Goal: Task Accomplishment & Management: Complete application form

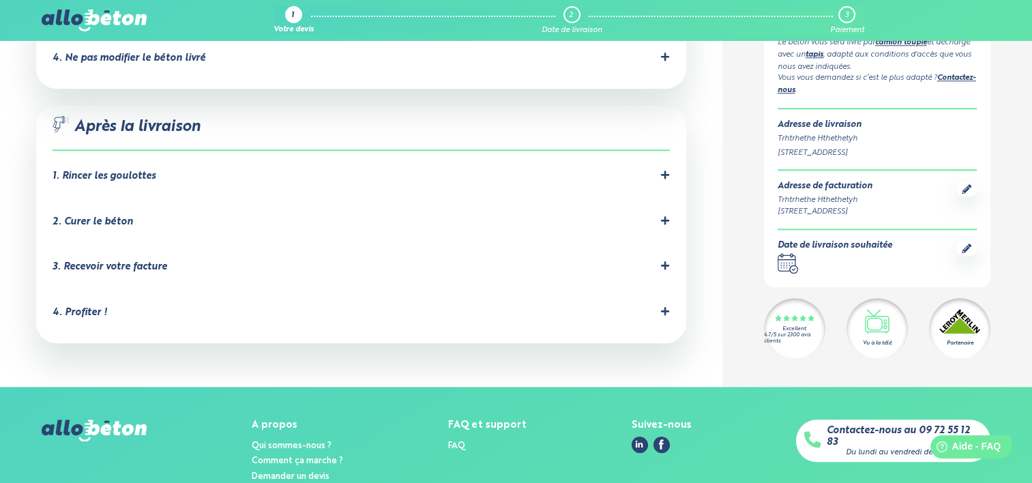
scroll to position [1490, 0]
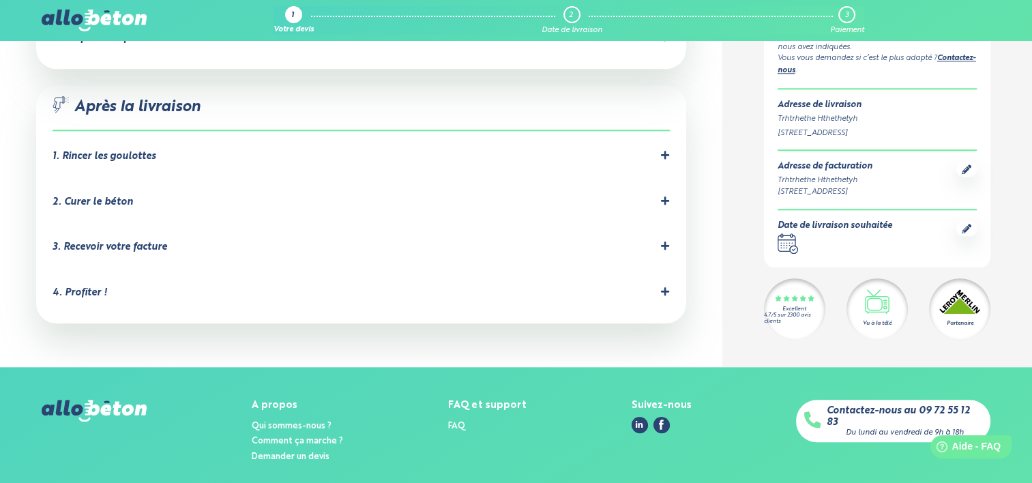
click at [138, 400] on img at bounding box center [94, 411] width 105 height 22
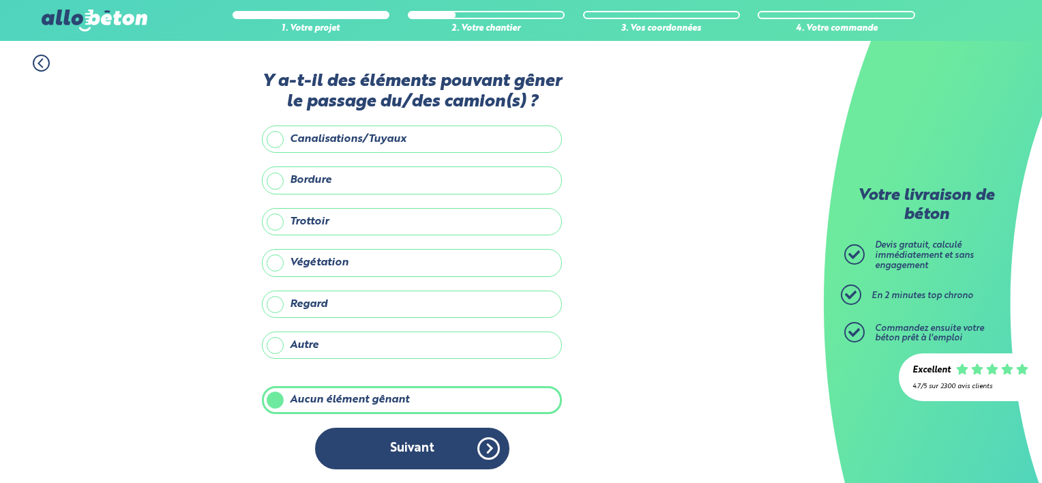
click at [492, 458] on button "Suivant" at bounding box center [412, 449] width 194 height 42
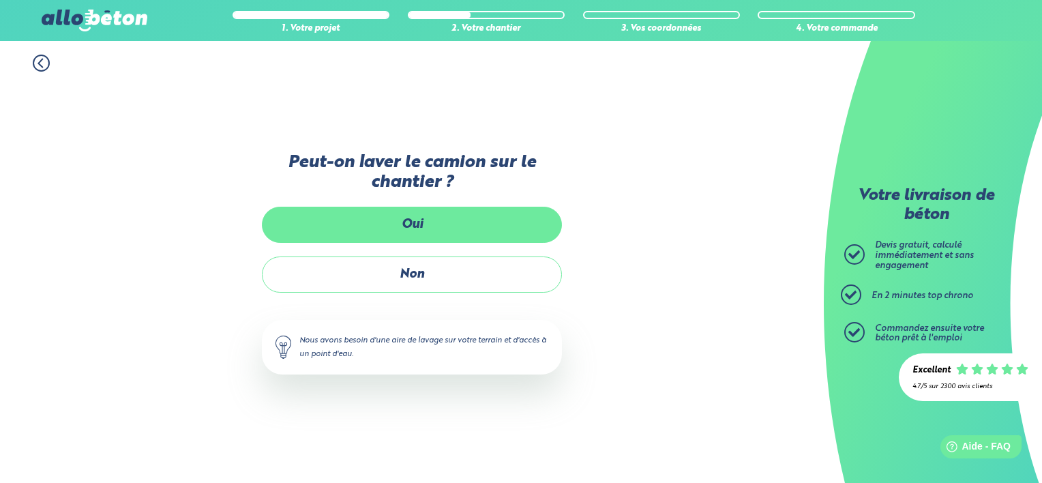
click at [405, 229] on label "Oui" at bounding box center [412, 225] width 300 height 36
click at [0, 0] on input "Oui" at bounding box center [0, 0] width 0 height 0
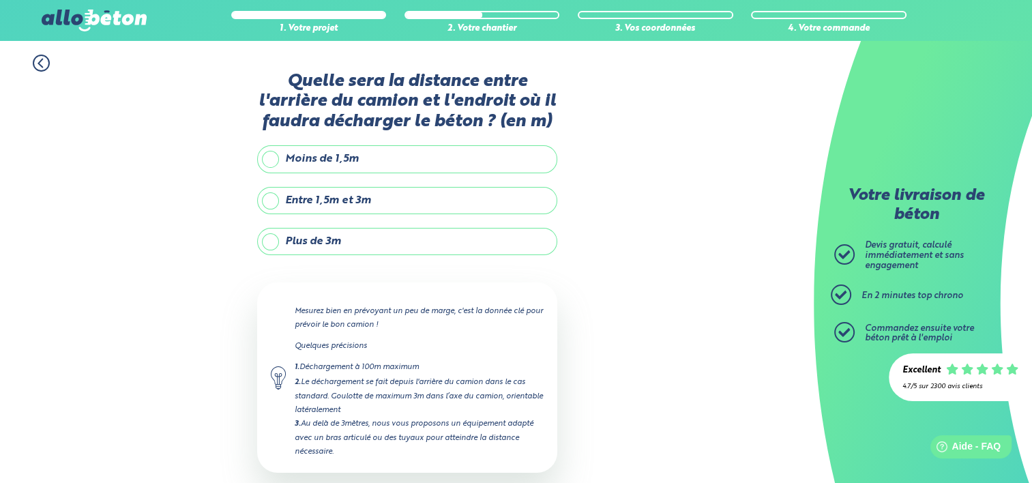
click at [330, 238] on label "Plus de 3m" at bounding box center [407, 241] width 300 height 27
click at [0, 0] on input "Plus de 3m" at bounding box center [0, 0] width 0 height 0
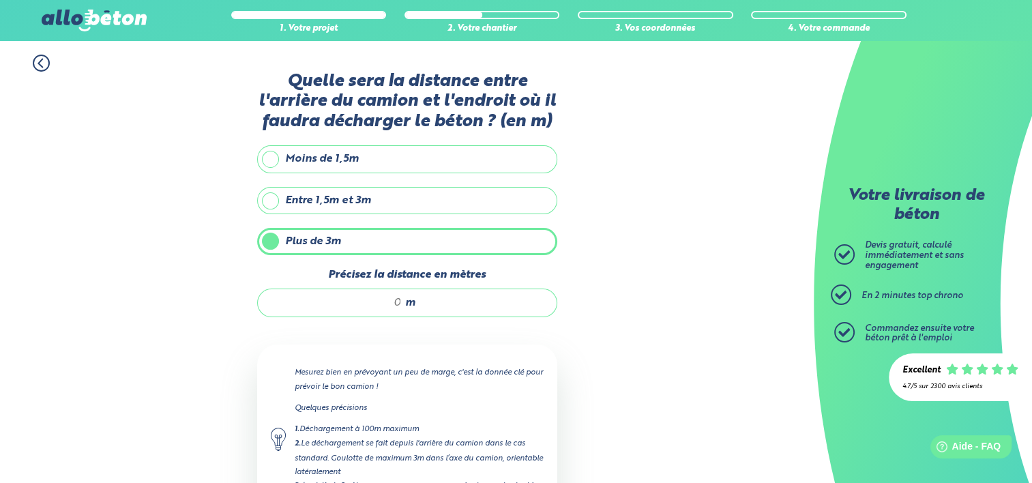
click at [385, 305] on input "Précisez la distance en mètres" at bounding box center [336, 303] width 130 height 14
type input "15"
click at [171, 239] on div "1. Votre projet 2. Votre chantier 3. Vos coordonnées 4. Votre commande Quelle s…" at bounding box center [407, 329] width 814 height 576
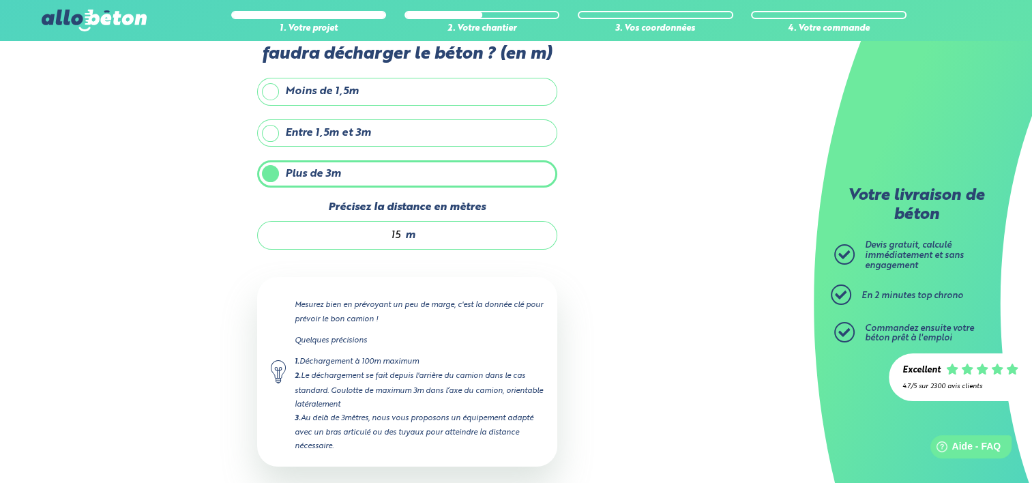
scroll to position [130, 0]
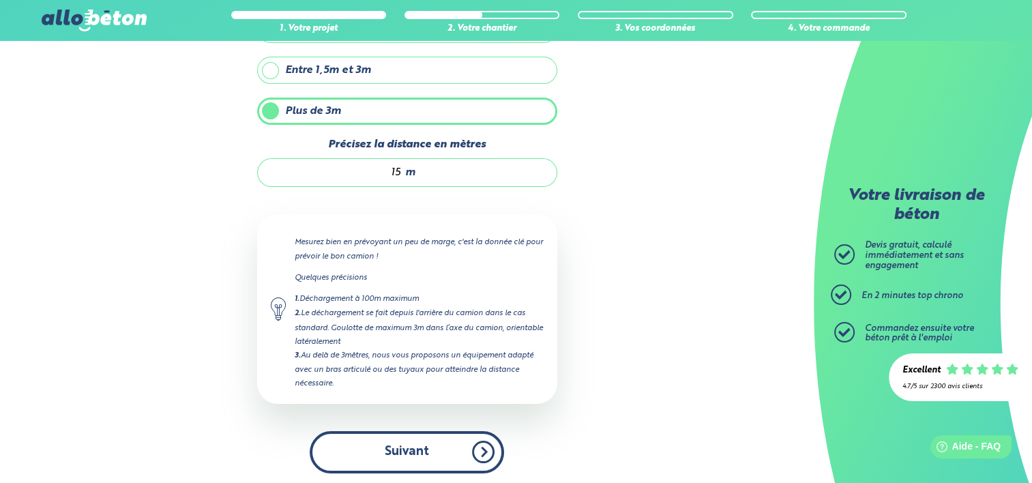
click at [371, 452] on button "Suivant" at bounding box center [407, 452] width 194 height 42
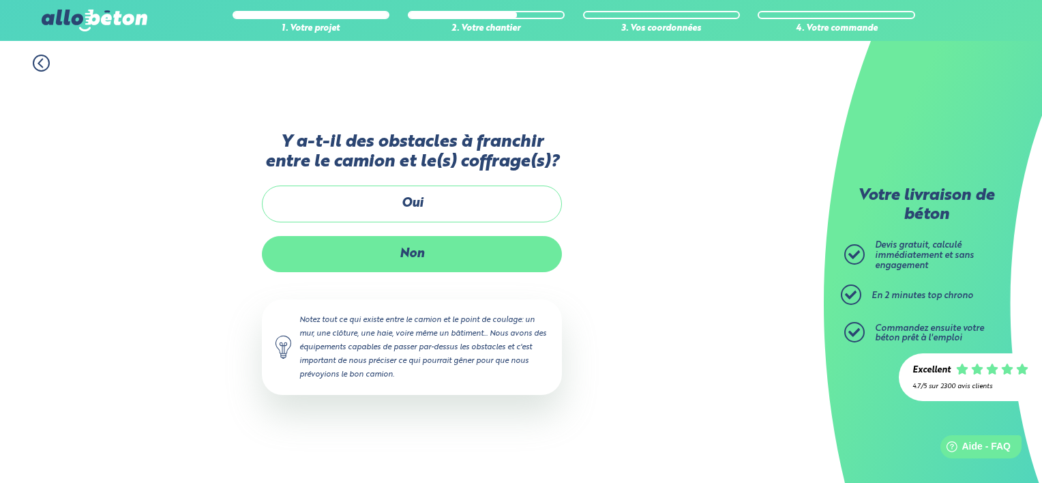
click at [404, 262] on label "Non" at bounding box center [412, 254] width 300 height 36
click at [0, 0] on input "Non" at bounding box center [0, 0] width 0 height 0
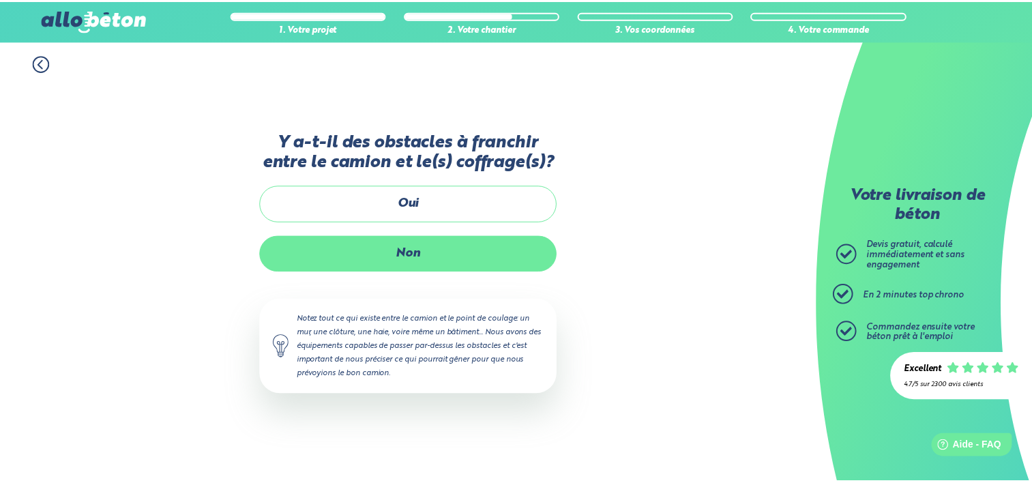
scroll to position [147, 0]
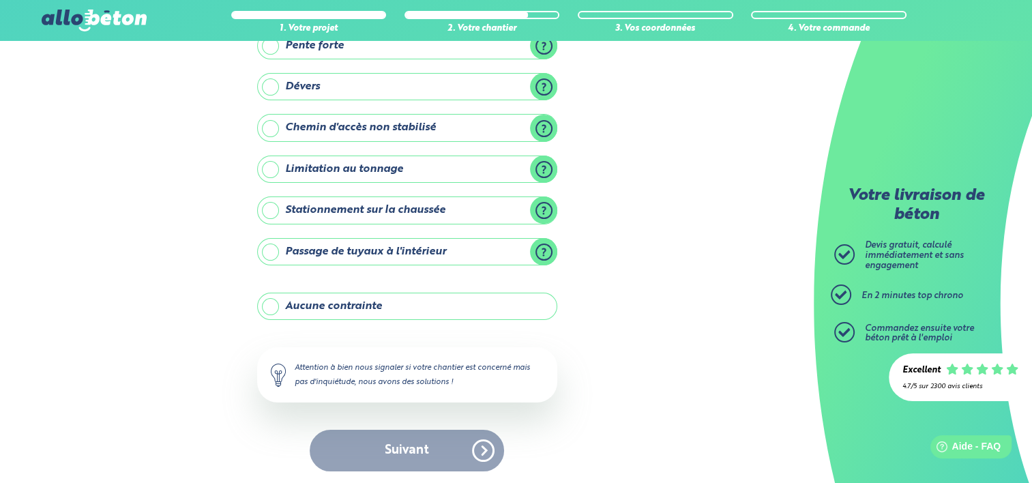
click at [286, 306] on label "Aucune contrainte" at bounding box center [407, 306] width 300 height 27
click at [0, 0] on input "Aucune contrainte" at bounding box center [0, 0] width 0 height 0
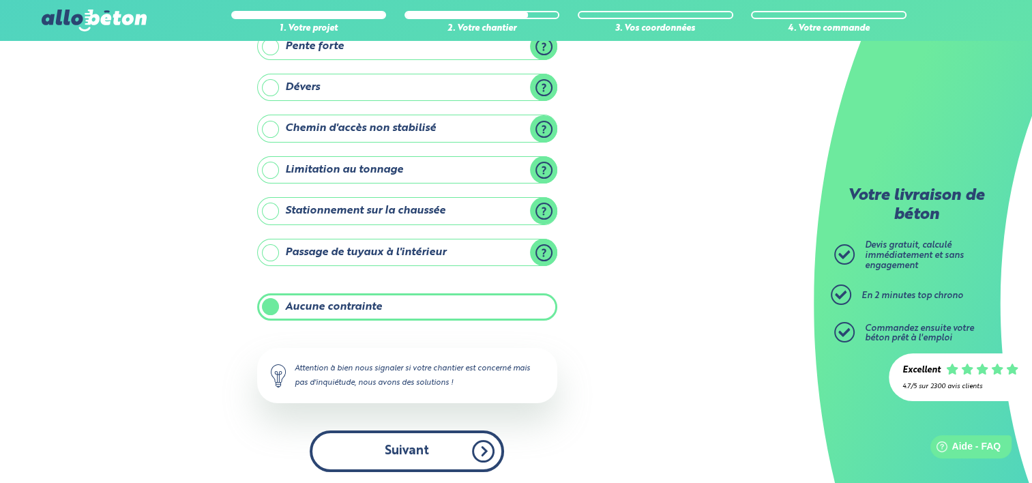
click at [401, 450] on button "Suivant" at bounding box center [407, 451] width 194 height 42
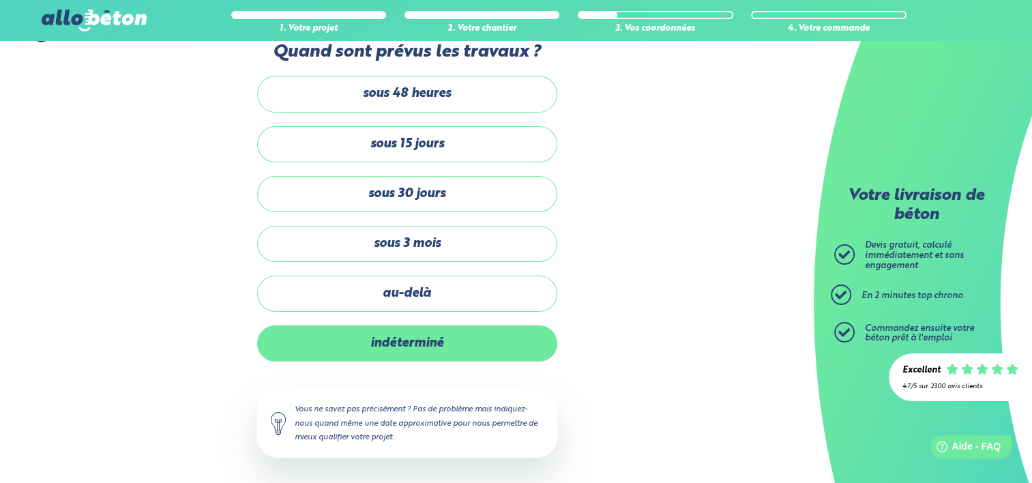
click at [386, 346] on label "indéterminé" at bounding box center [407, 343] width 300 height 36
click at [0, 0] on input "indéterminé" at bounding box center [0, 0] width 0 height 0
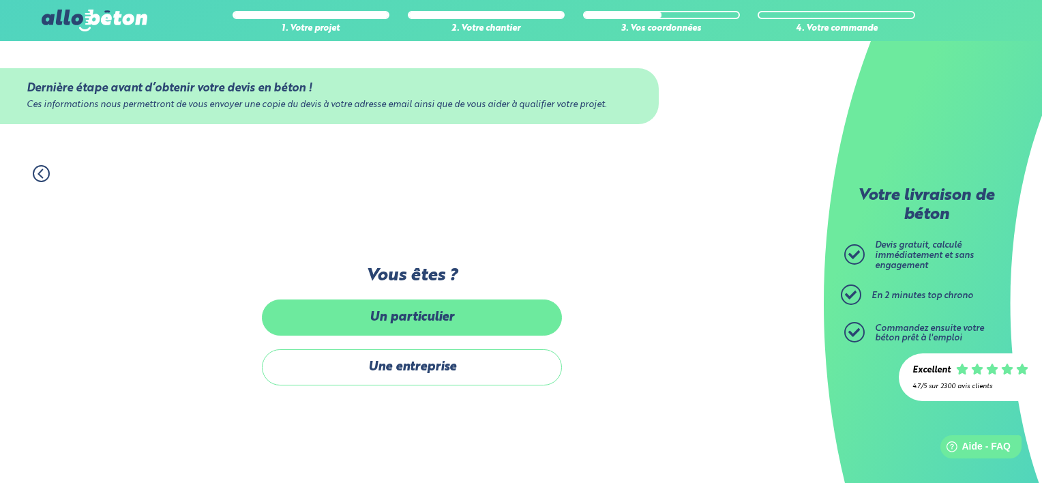
click at [396, 312] on label "Un particulier" at bounding box center [412, 317] width 300 height 36
click at [0, 0] on input "Un particulier" at bounding box center [0, 0] width 0 height 0
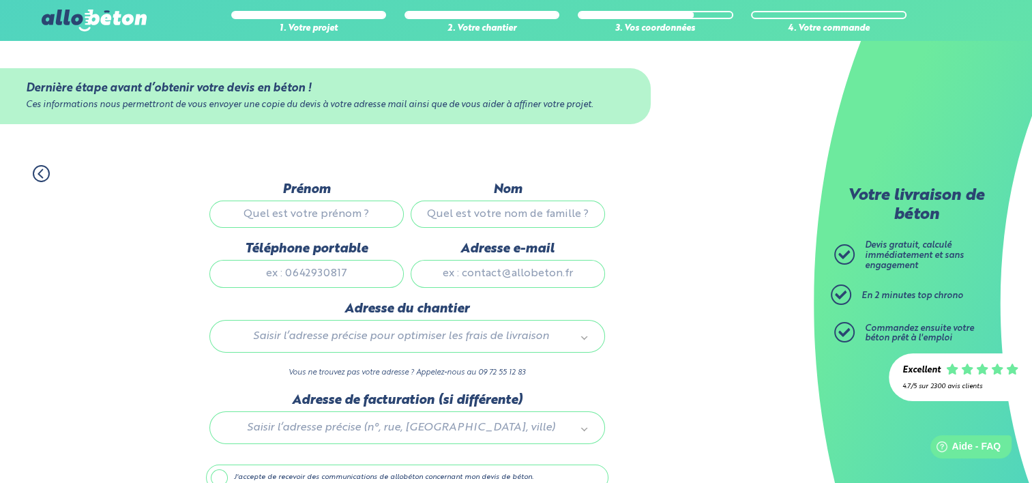
click at [291, 220] on input "Prénom" at bounding box center [306, 214] width 194 height 27
type input "azerty"
click at [475, 218] on input "Nom" at bounding box center [508, 214] width 194 height 27
type input "azerty"
click at [338, 269] on input "Téléphone portable" at bounding box center [306, 273] width 194 height 27
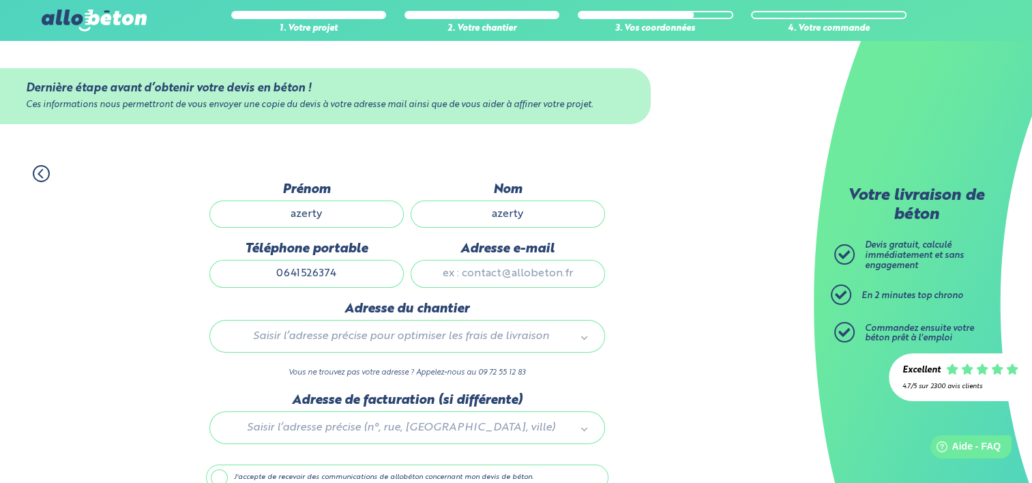
type input "0641526374"
click at [449, 274] on input "Adresse e-mail" at bounding box center [508, 273] width 194 height 27
type input "[EMAIL_ADDRESS][DOMAIN_NAME]"
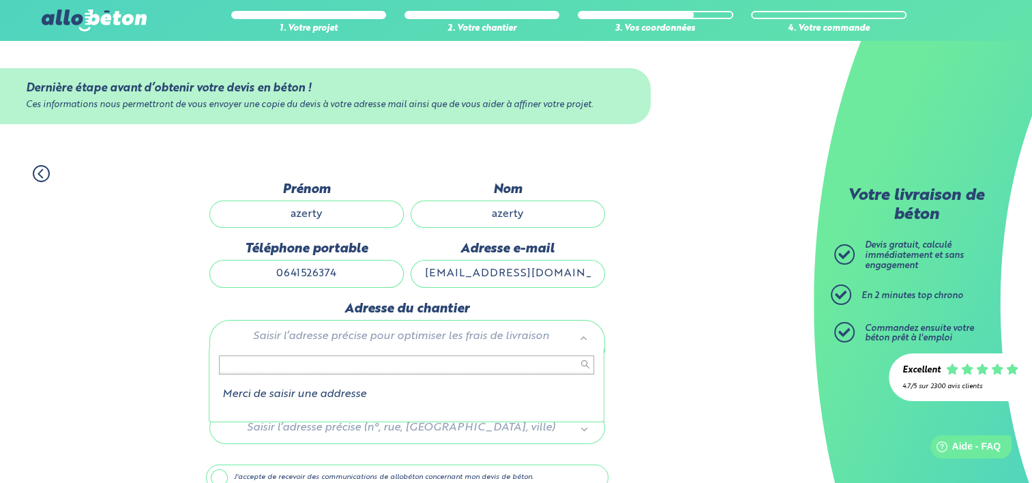
type input "4"
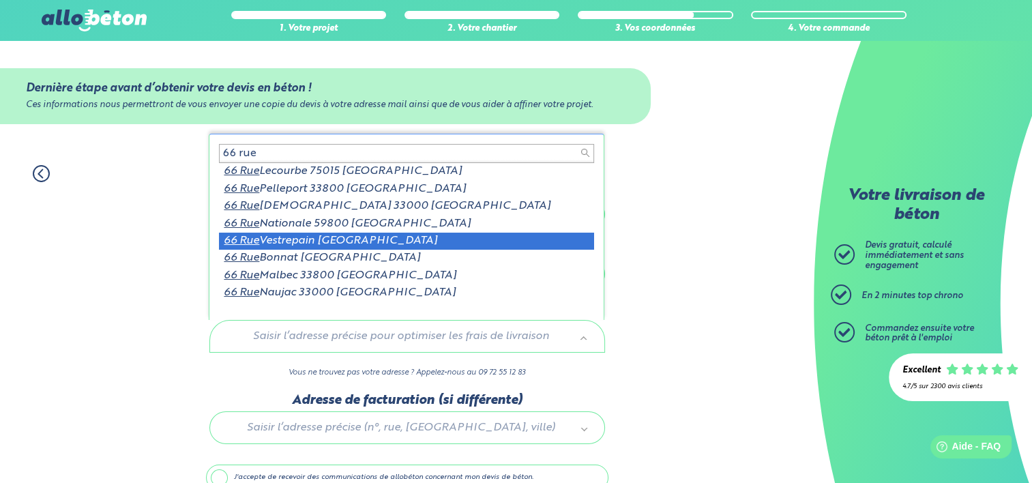
type input "66 rue"
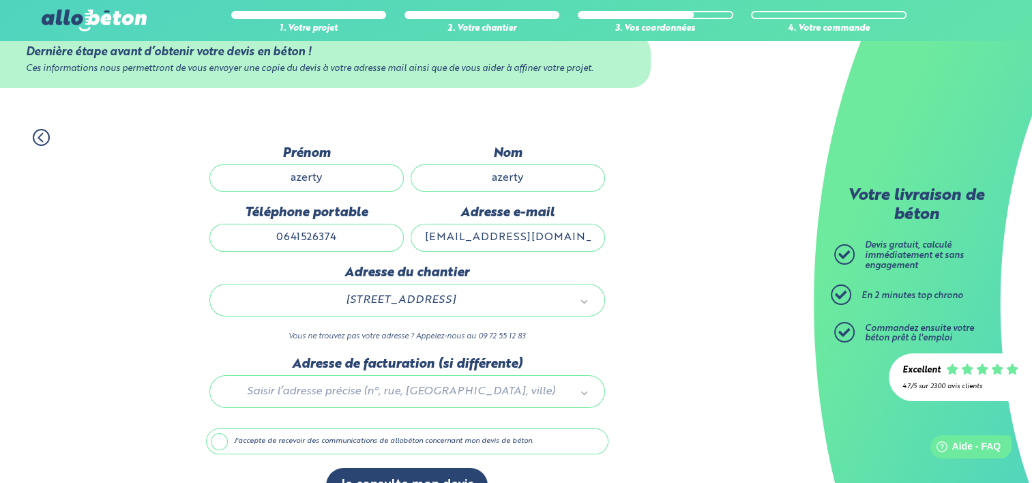
scroll to position [68, 0]
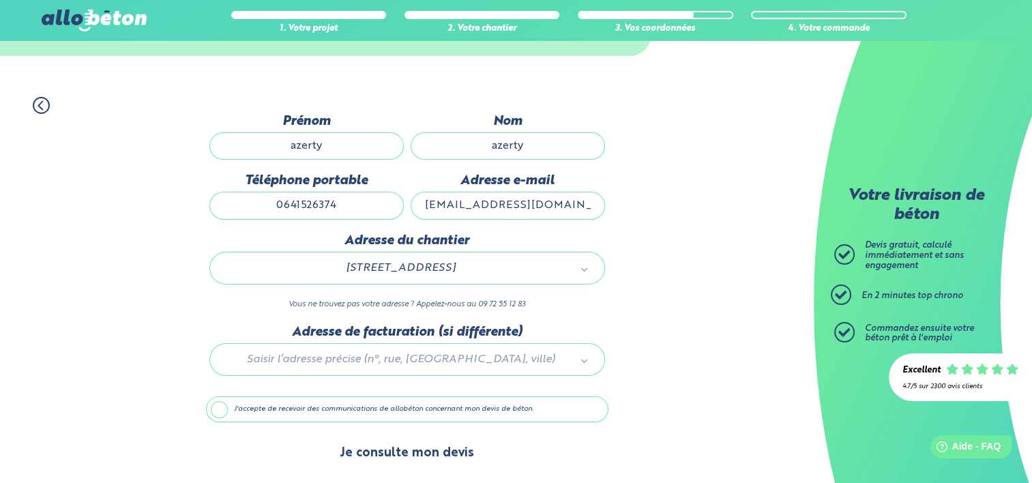
click at [396, 447] on button "Je consulte mon devis" at bounding box center [407, 453] width 162 height 35
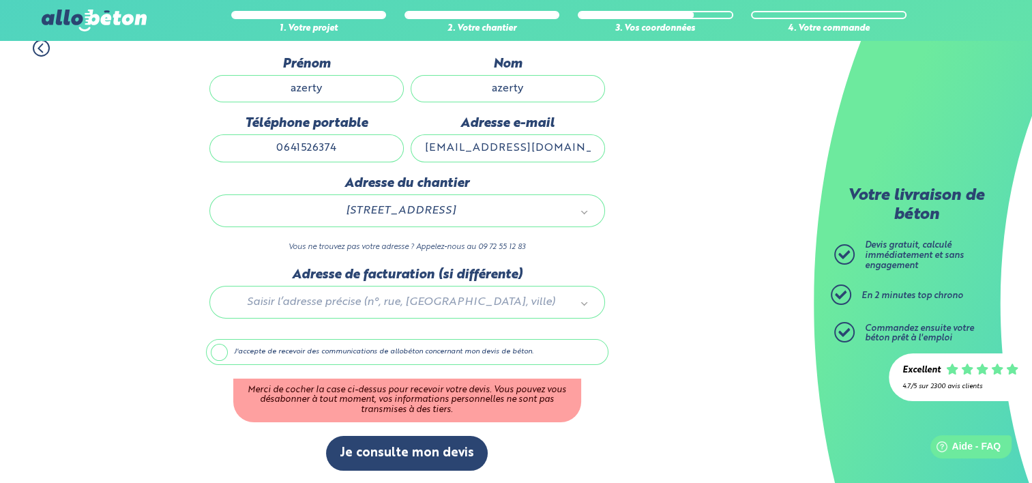
click at [417, 352] on label "J'accepte de recevoir des communications de allobéton concernant mon devis de b…" at bounding box center [407, 352] width 402 height 26
click at [0, 0] on input "J'accepte de recevoir des communications de allobéton concernant mon devis de b…" at bounding box center [0, 0] width 0 height 0
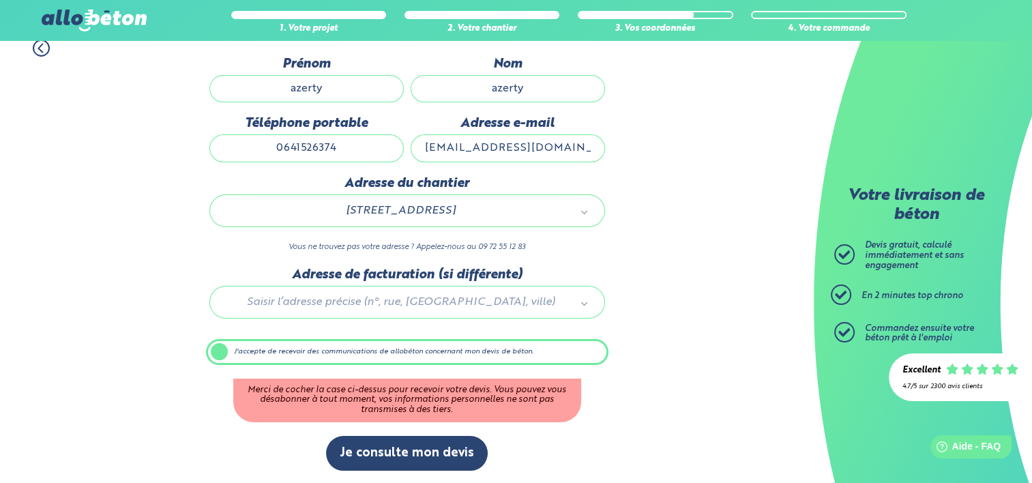
scroll to position [68, 0]
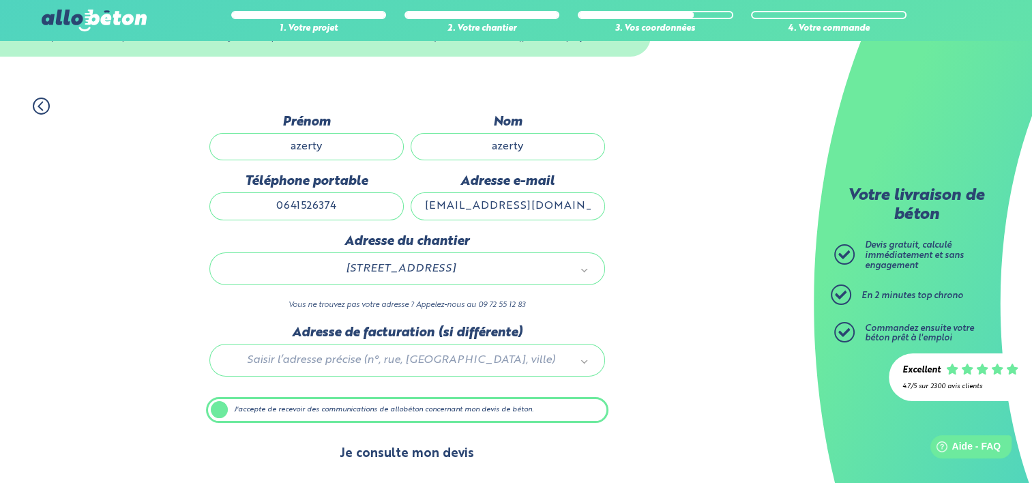
click at [432, 447] on button "Je consulte mon devis" at bounding box center [407, 454] width 162 height 35
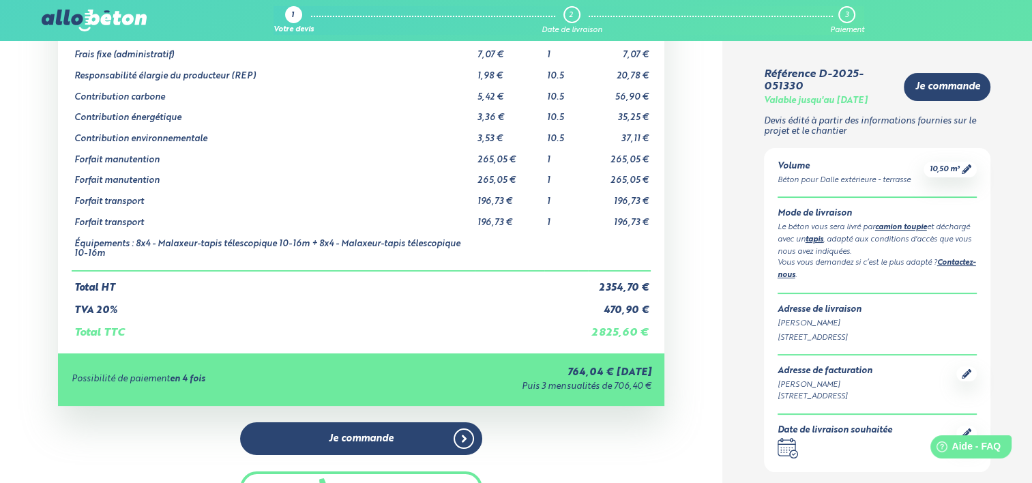
scroll to position [205, 0]
